Goal: Task Accomplishment & Management: Manage account settings

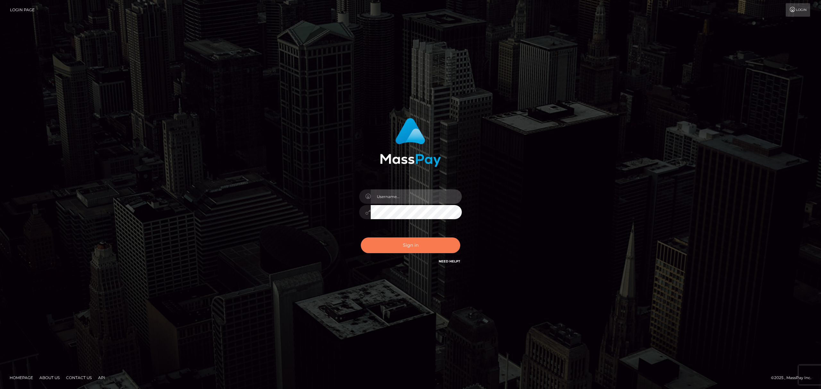
type input "Allen.megabonanza"
drag, startPoint x: 413, startPoint y: 250, endPoint x: 443, endPoint y: 240, distance: 31.7
click at [414, 249] on button "Sign in" at bounding box center [410, 246] width 99 height 16
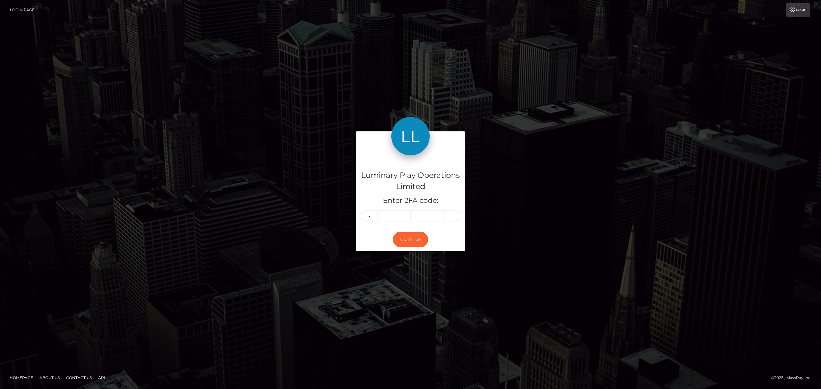
type input "3"
type input "9"
type input "3"
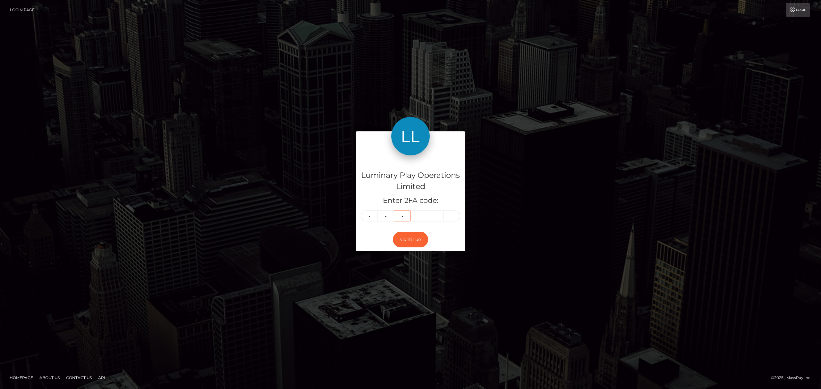
type input "9"
type input "4"
type input "9"
type input "6"
click at [394, 236] on button "Continue" at bounding box center [410, 240] width 35 height 16
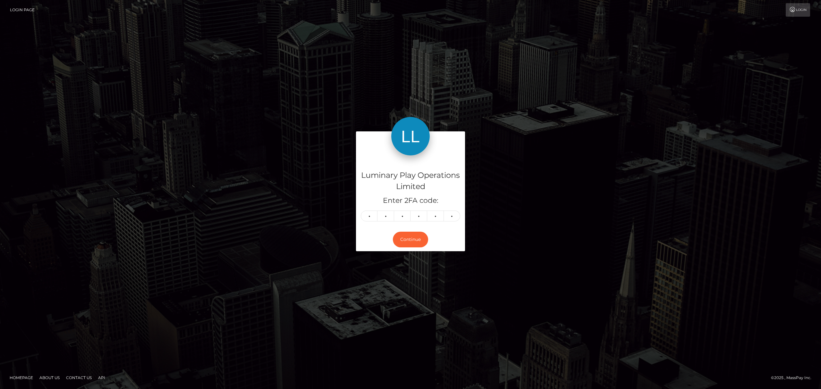
drag, startPoint x: 360, startPoint y: 239, endPoint x: 340, endPoint y: 237, distance: 19.7
click at [355, 230] on div "Luminary Play Operations Limited Enter 2FA code: 3 3 9 4 9 6 339496 Continue" at bounding box center [410, 194] width 119 height 126
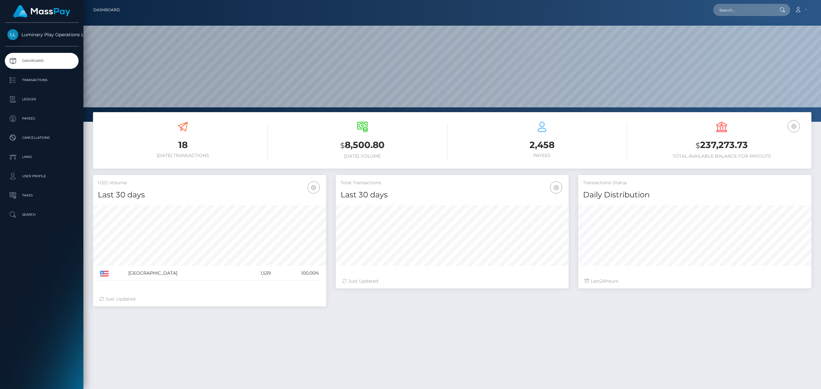
scroll to position [113, 233]
click at [62, 81] on p "Transactions" at bounding box center [41, 80] width 69 height 10
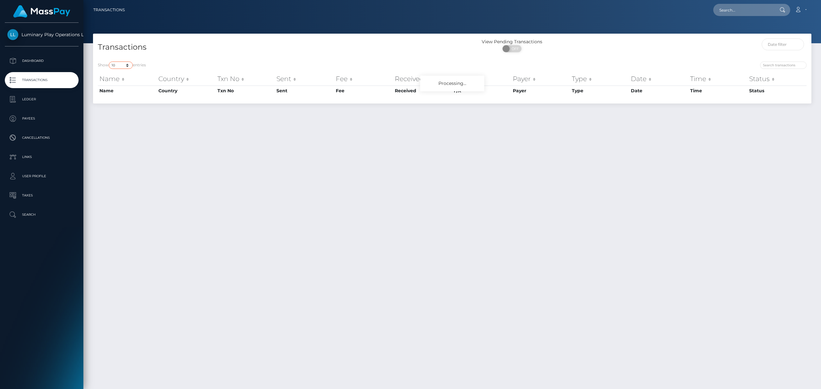
click at [114, 65] on select "10 25 50 100 250 500 1,000 3,500" at bounding box center [121, 65] width 24 height 7
select select "3500"
click at [109, 62] on select "10 25 50 100 250 500 1,000 3,500" at bounding box center [121, 65] width 24 height 7
drag, startPoint x: 284, startPoint y: 42, endPoint x: 284, endPoint y: 50, distance: 8.0
click at [283, 42] on h4 "Transactions" at bounding box center [273, 47] width 350 height 11
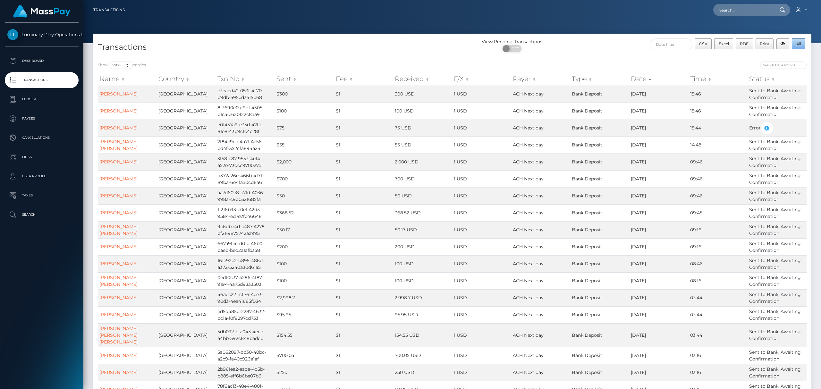
drag, startPoint x: 793, startPoint y: 46, endPoint x: 805, endPoint y: 60, distance: 18.7
click at [793, 46] on button "All" at bounding box center [798, 43] width 13 height 11
click at [598, 38] on div "View Pending Transactions ON OFF" at bounding box center [542, 46] width 180 height 17
